Goal: Task Accomplishment & Management: Complete application form

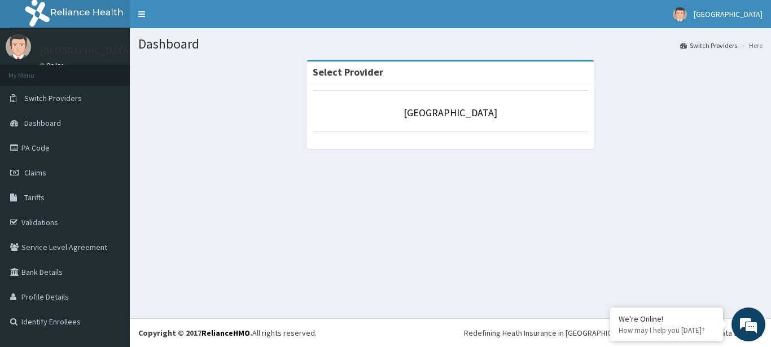
click at [718, 45] on link "Switch Providers" at bounding box center [708, 46] width 57 height 10
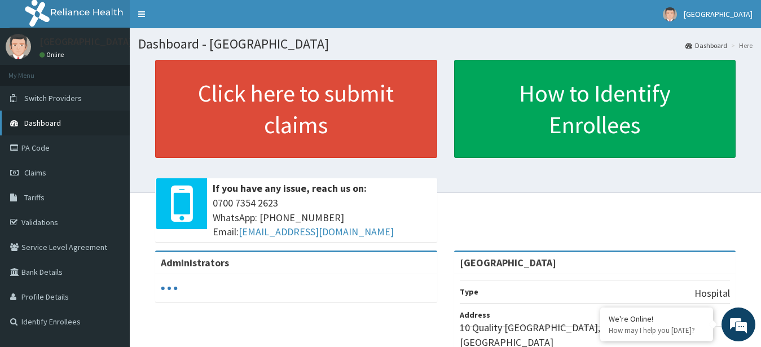
click at [51, 128] on span "Dashboard" at bounding box center [42, 123] width 37 height 10
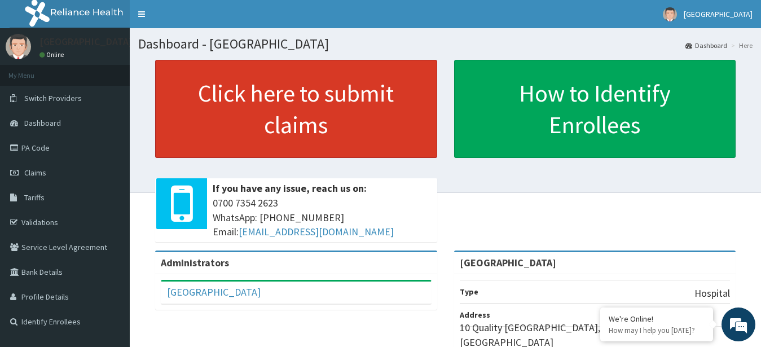
click at [334, 134] on link "Click here to submit claims" at bounding box center [296, 109] width 282 height 98
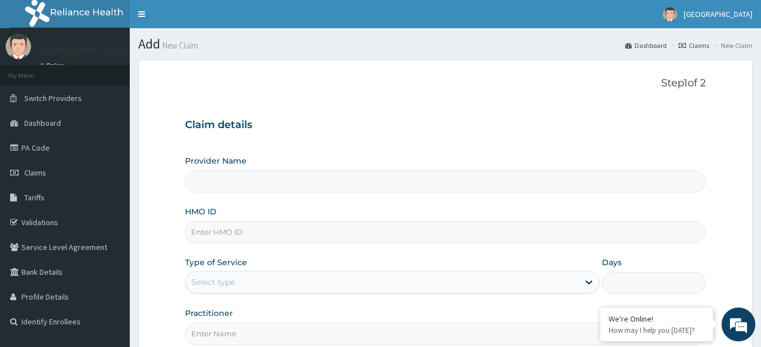
type input "[GEOGRAPHIC_DATA]"
click at [66, 291] on link "Profile Details" at bounding box center [65, 296] width 130 height 25
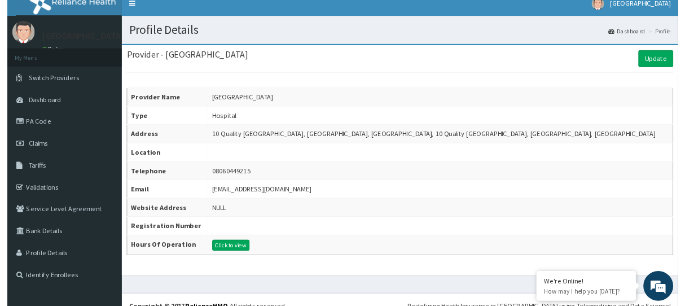
scroll to position [24, 0]
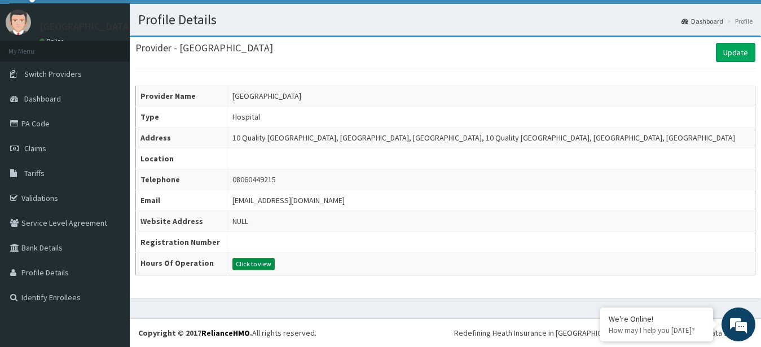
click at [261, 263] on button "Click to view" at bounding box center [254, 264] width 42 height 12
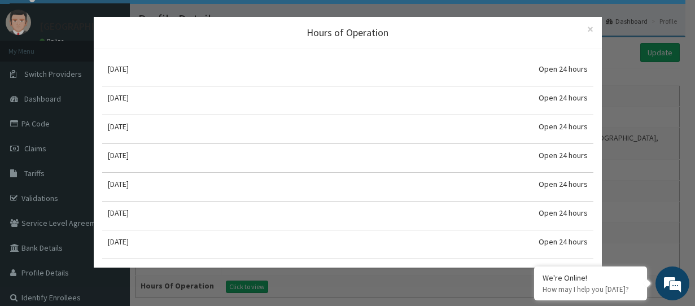
click at [694, 92] on div "Hours of Operation × Close [DATE] Open 24 hours [DATE] Open 24 hours [DATE] Ope…" at bounding box center [347, 153] width 695 height 306
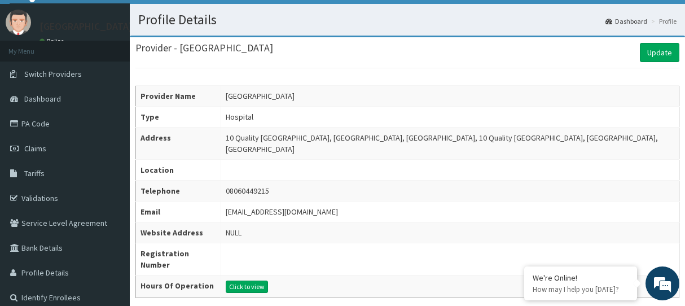
click at [540, 61] on div "Provider - Pinnacle Hospital Update" at bounding box center [407, 52] width 544 height 19
click at [445, 291] on div "× Profile Completion Notification This provider's information are incomplete. E…" at bounding box center [407, 179] width 555 height 284
drag, startPoint x: 82, startPoint y: 185, endPoint x: 91, endPoint y: 173, distance: 15.2
click at [82, 184] on link "Tariffs" at bounding box center [65, 173] width 130 height 25
